Goal: Book appointment/travel/reservation

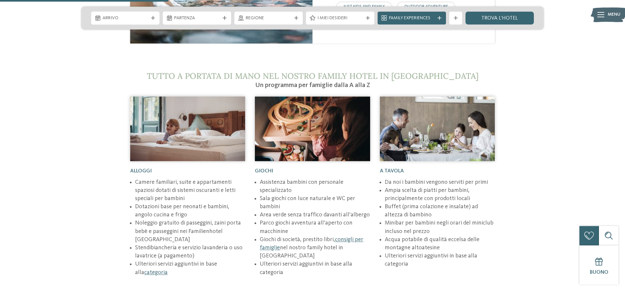
scroll to position [864, 0]
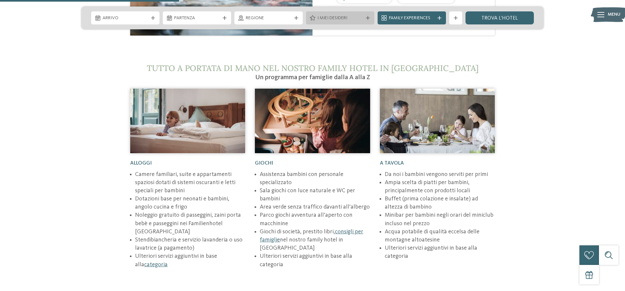
click at [367, 17] on icon at bounding box center [368, 18] width 4 height 4
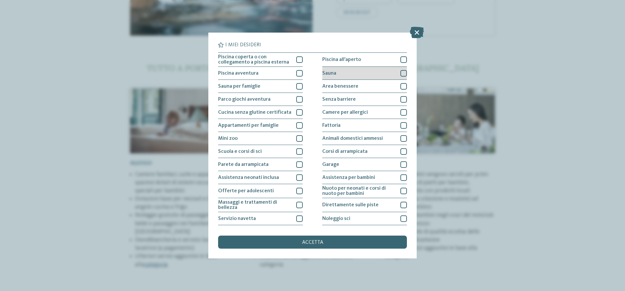
click at [401, 73] on div at bounding box center [404, 73] width 7 height 7
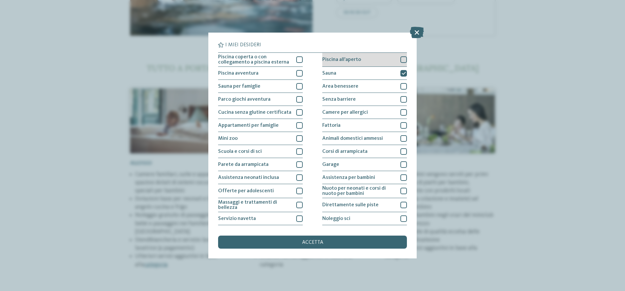
click at [403, 58] on div at bounding box center [404, 59] width 7 height 7
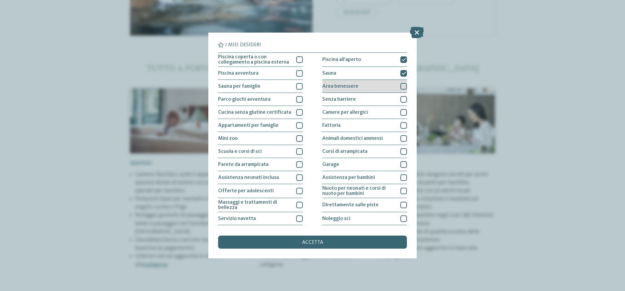
click at [403, 86] on div at bounding box center [404, 86] width 7 height 7
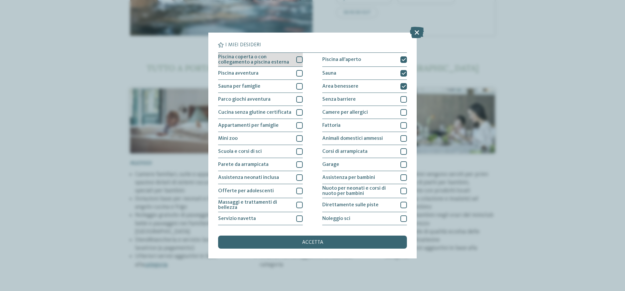
click at [297, 62] on div at bounding box center [299, 59] width 7 height 7
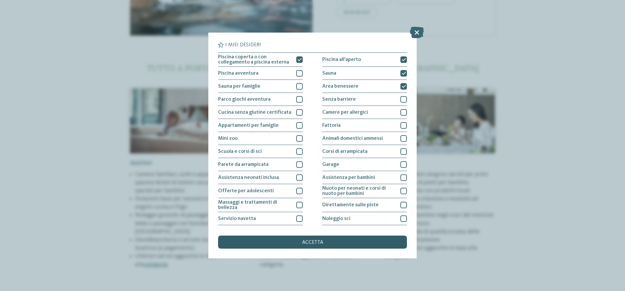
click at [313, 240] on span "accetta" at bounding box center [312, 242] width 21 height 5
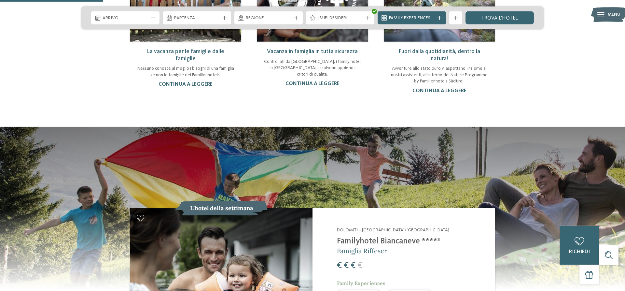
scroll to position [498, 0]
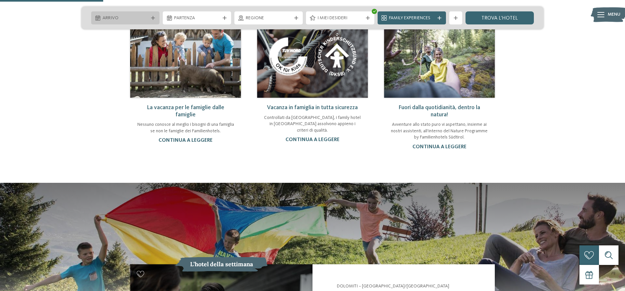
click at [135, 16] on span "Arrivo" at bounding box center [126, 18] width 46 height 7
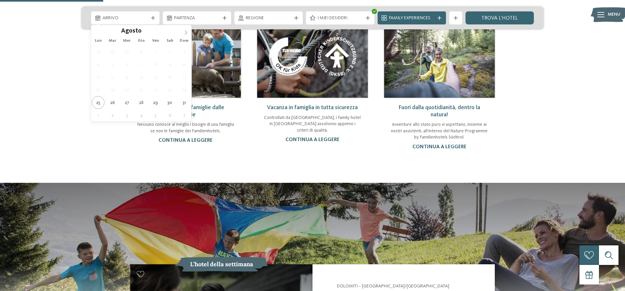
click at [185, 34] on icon at bounding box center [186, 32] width 5 height 5
type input "****"
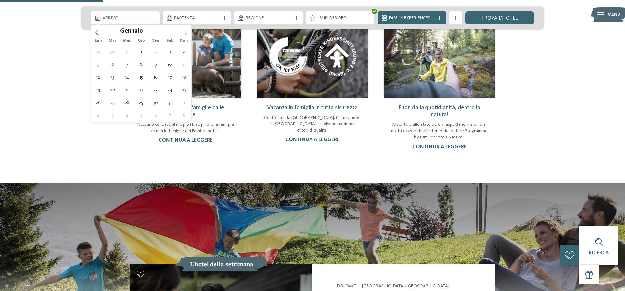
click at [185, 34] on icon at bounding box center [186, 32] width 5 height 5
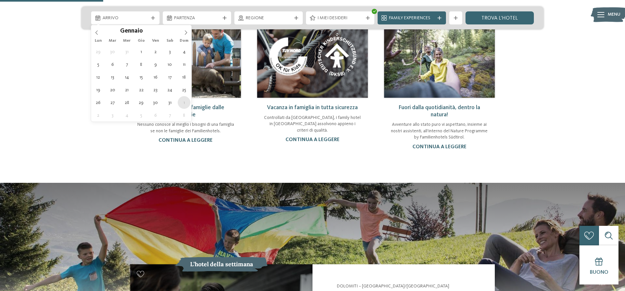
type div "[DATE]"
type input "****"
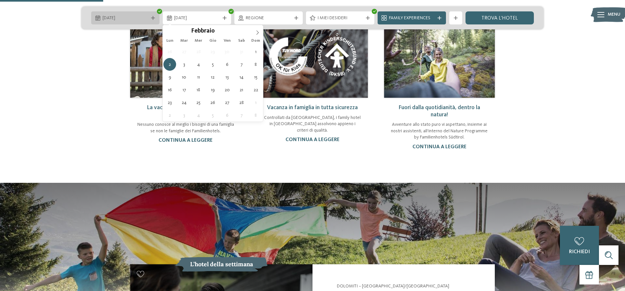
click at [133, 16] on span "[DATE]" at bounding box center [126, 18] width 46 height 7
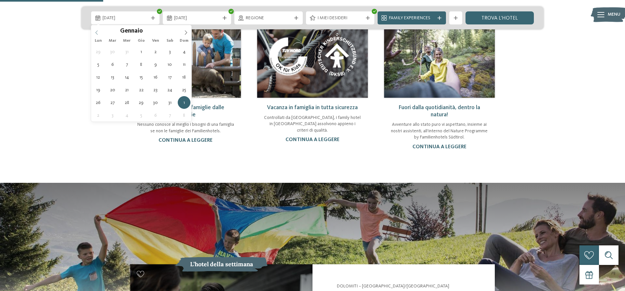
click at [97, 32] on icon at bounding box center [96, 32] width 5 height 5
type div "[DATE]"
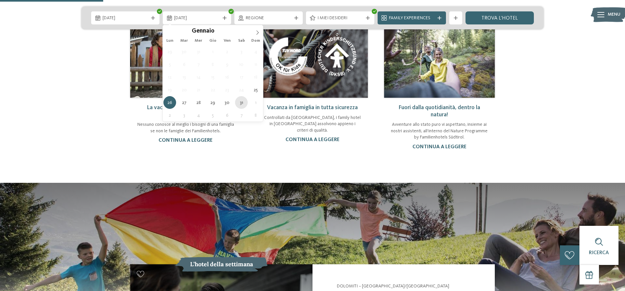
type div "[DATE]"
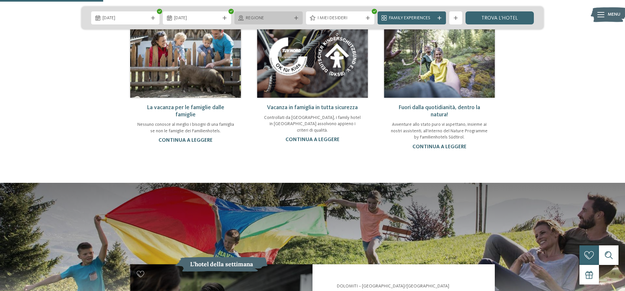
click at [273, 17] on span "Regione" at bounding box center [269, 18] width 46 height 7
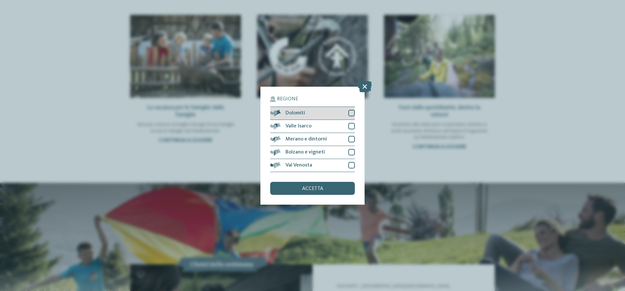
click at [354, 112] on div at bounding box center [351, 113] width 7 height 7
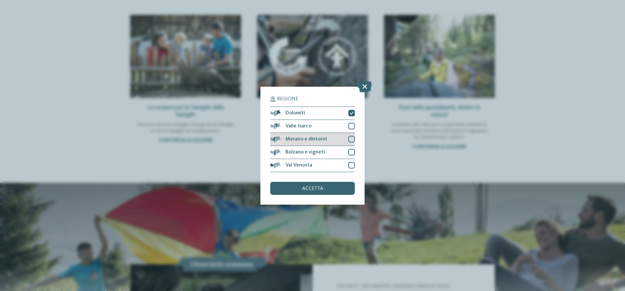
click at [348, 139] on div "Merano e dintorni" at bounding box center [312, 139] width 85 height 13
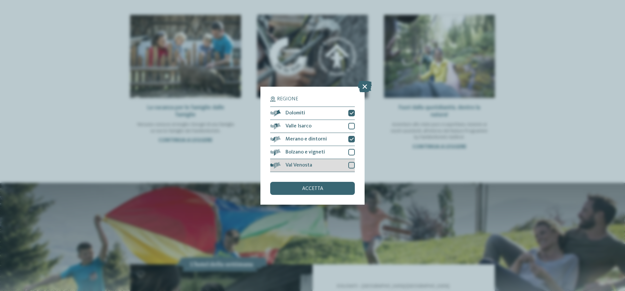
click at [350, 165] on div at bounding box center [351, 165] width 7 height 7
click at [337, 187] on div "accetta" at bounding box center [312, 188] width 85 height 13
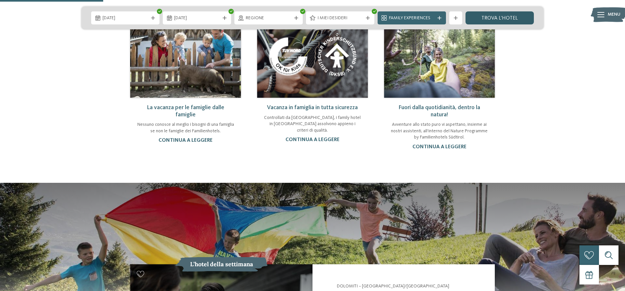
click at [509, 22] on link "trova l’hotel" at bounding box center [500, 17] width 68 height 13
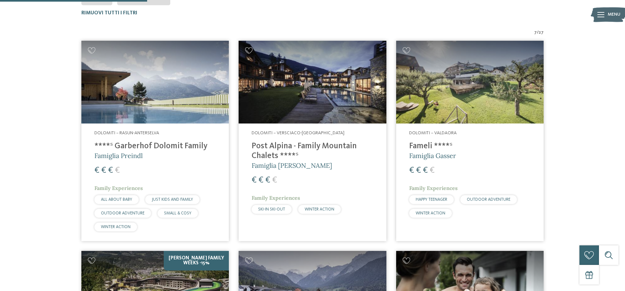
scroll to position [263, 0]
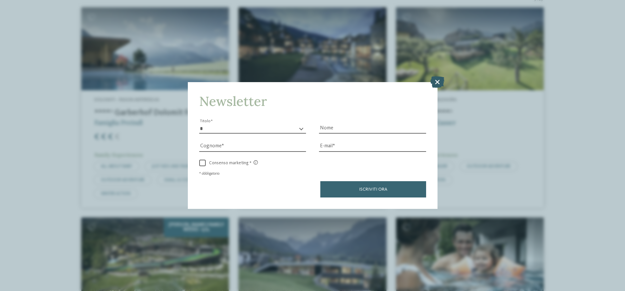
click at [436, 80] on icon at bounding box center [438, 81] width 14 height 11
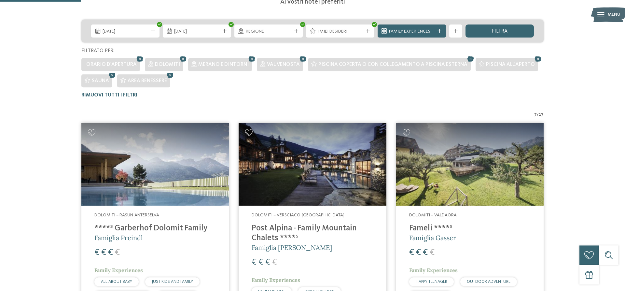
scroll to position [130, 0]
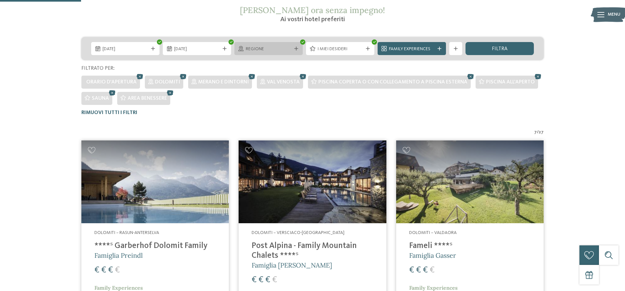
click at [270, 49] on span "Regione" at bounding box center [269, 49] width 46 height 7
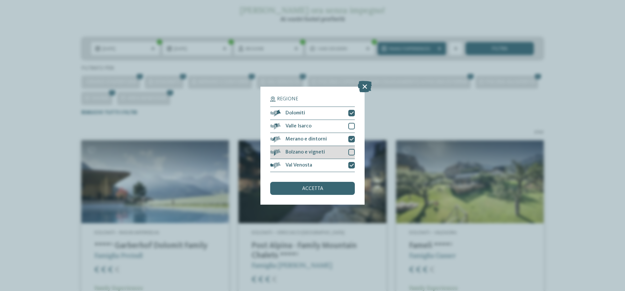
click at [351, 152] on div at bounding box center [351, 152] width 7 height 7
click at [349, 190] on div "accetta" at bounding box center [312, 188] width 85 height 13
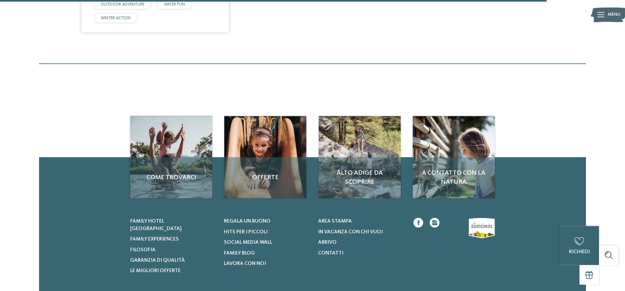
scroll to position [894, 0]
